Goal: Obtain resource: Download file/media

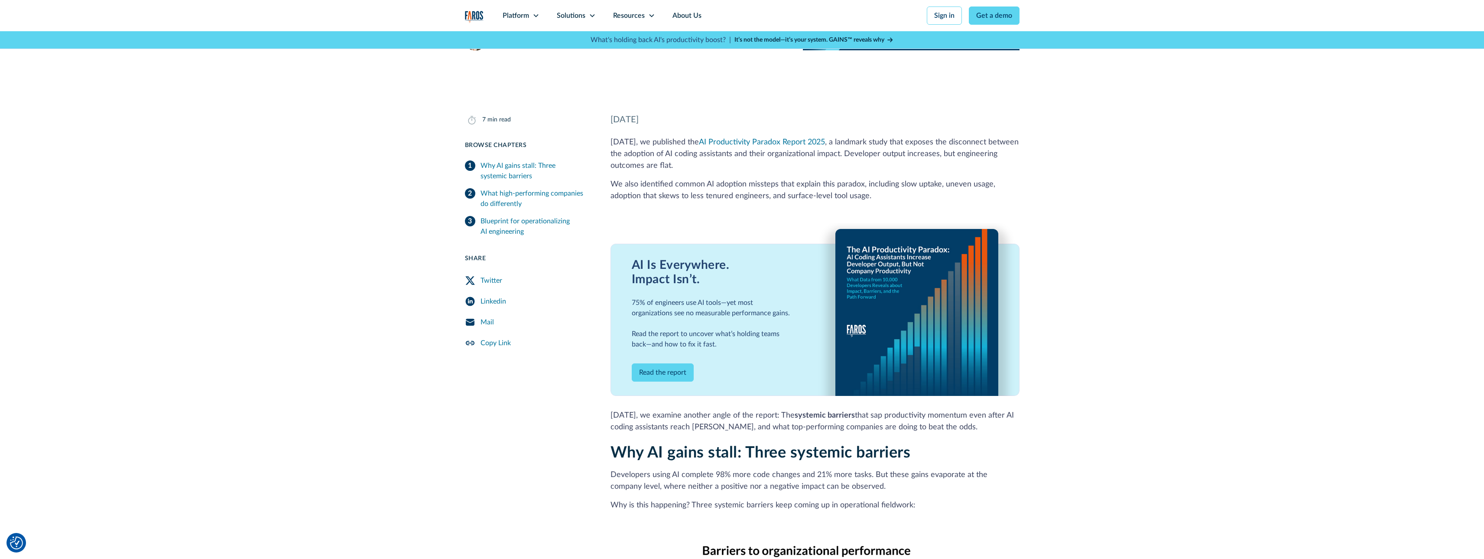
scroll to position [130, 0]
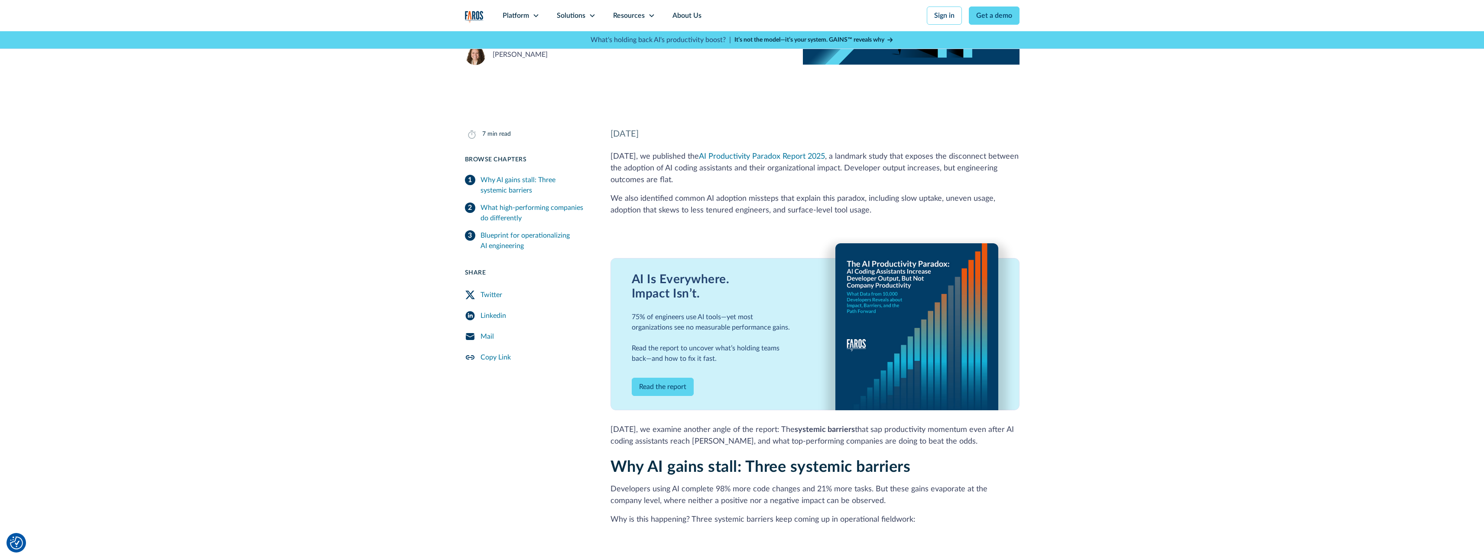
click at [675, 390] on link "Read the report" at bounding box center [663, 386] width 62 height 18
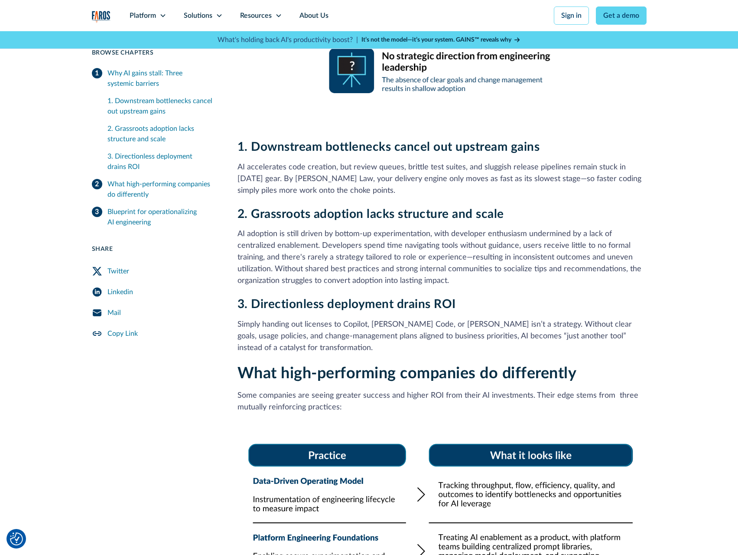
scroll to position [607, 0]
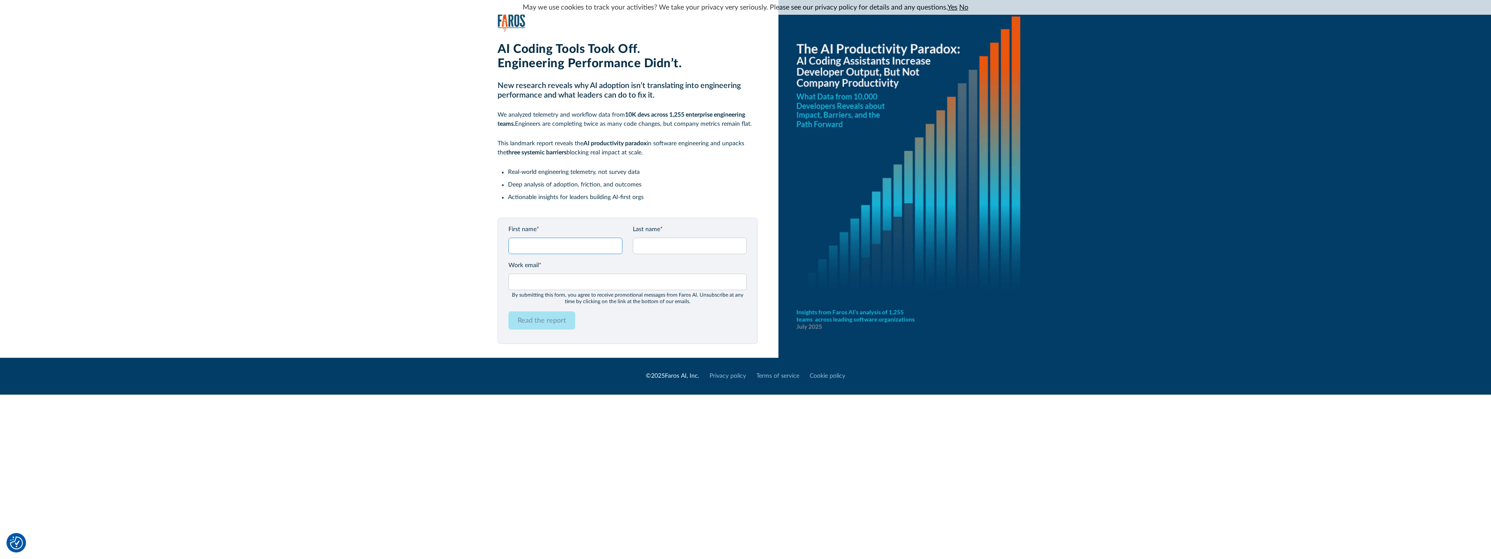
click at [573, 244] on input "First name *" at bounding box center [565, 245] width 114 height 16
type input "Ingvar"
type input "Hamre"
type input "i"
type input "ingvar.hamre@ibinder.com"
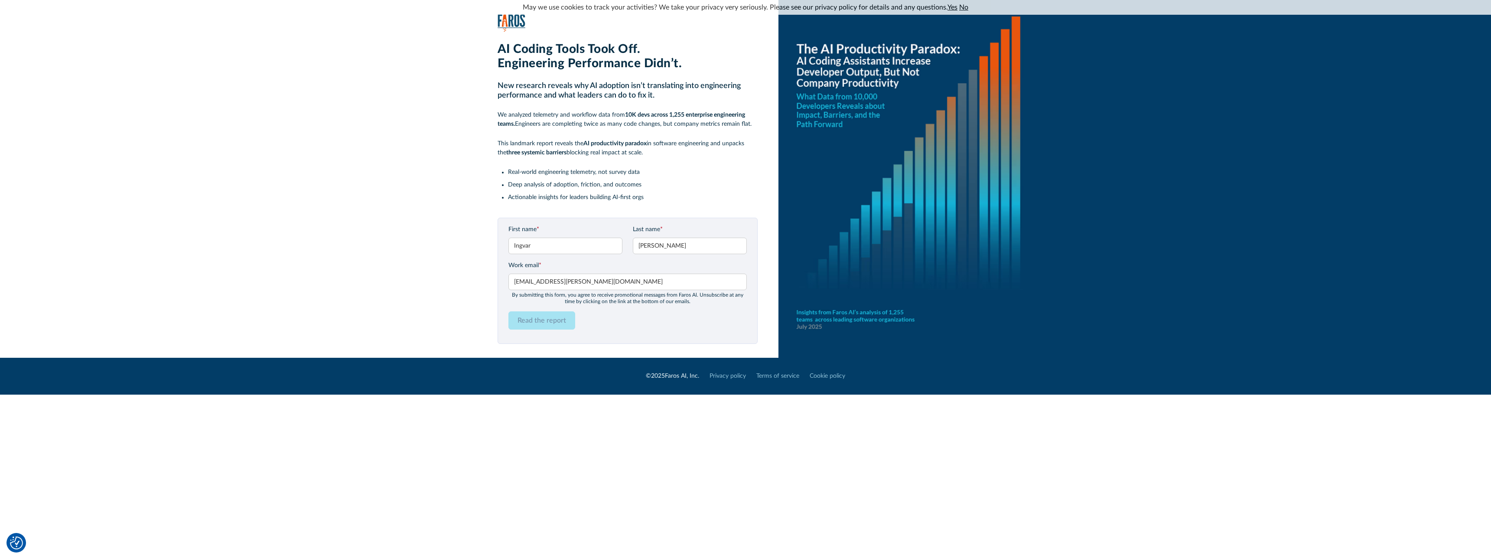
click at [517, 300] on div "By submitting this form, you agree to receive promotional messages from Faros A…" at bounding box center [627, 298] width 238 height 13
click at [532, 305] on form "First name * Ingvar Last name * Hamre Work email * ingvar.hamre@ibinder.com Ple…" at bounding box center [627, 280] width 238 height 111
drag, startPoint x: 551, startPoint y: 302, endPoint x: 557, endPoint y: 303, distance: 5.8
click at [556, 304] on div "By submitting this form, you agree to receive promotional messages from Faros A…" at bounding box center [627, 298] width 238 height 13
drag, startPoint x: 559, startPoint y: 302, endPoint x: 564, endPoint y: 301, distance: 4.4
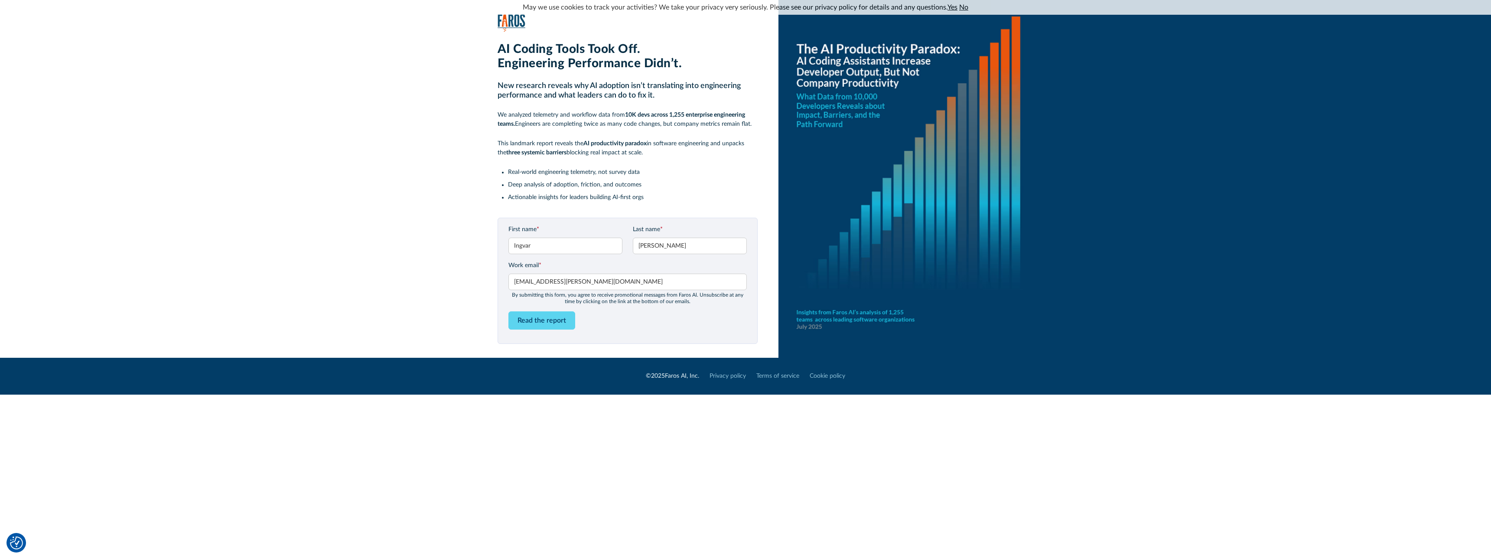
click at [560, 302] on div "By submitting this form, you agree to receive promotional messages from Faros A…" at bounding box center [627, 298] width 238 height 13
click at [508, 304] on form "First name * Ingvar Last name * Hamre Work email * ingvar.hamre@ibinder.com Ple…" at bounding box center [627, 280] width 238 height 111
click at [522, 302] on div "By submitting this form, you agree to receive promotional messages from Faros A…" at bounding box center [627, 298] width 238 height 13
click at [521, 313] on input "Read the report" at bounding box center [541, 320] width 67 height 18
